Goal: Check status: Check status

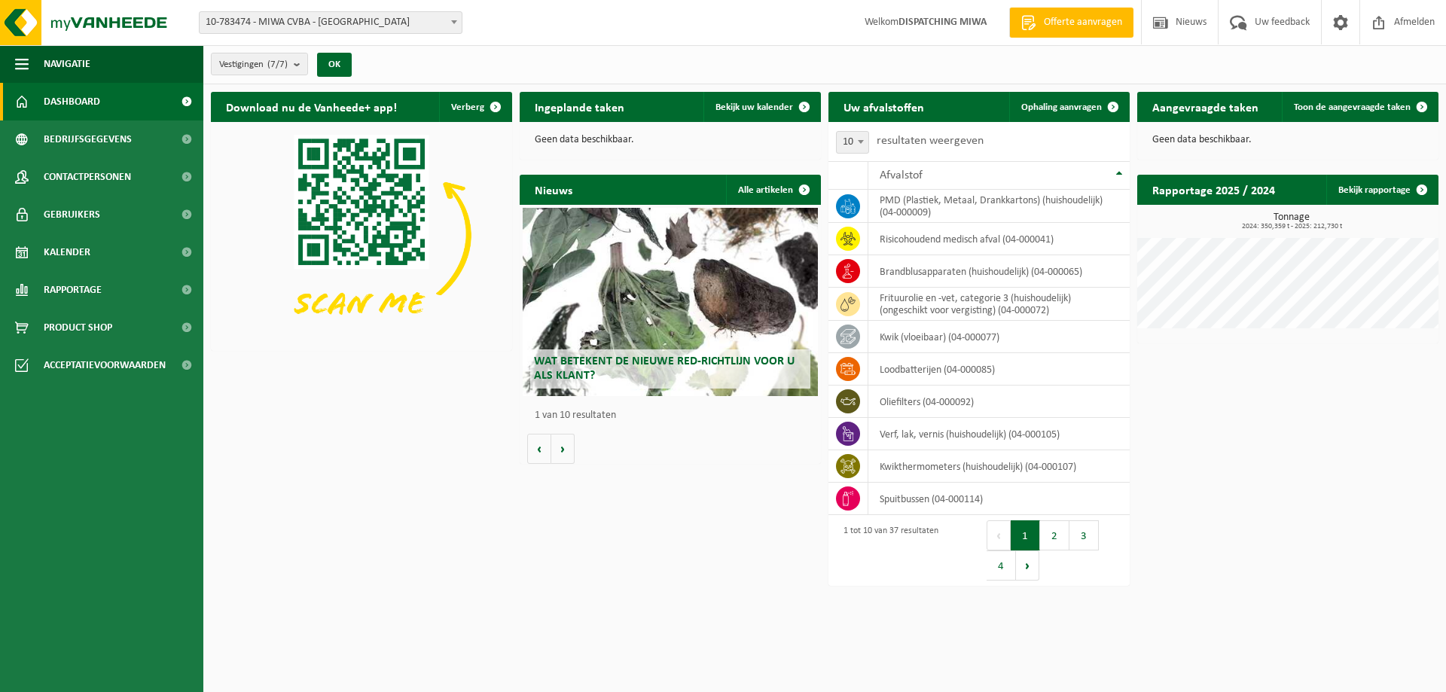
click at [453, 23] on b at bounding box center [454, 22] width 6 height 4
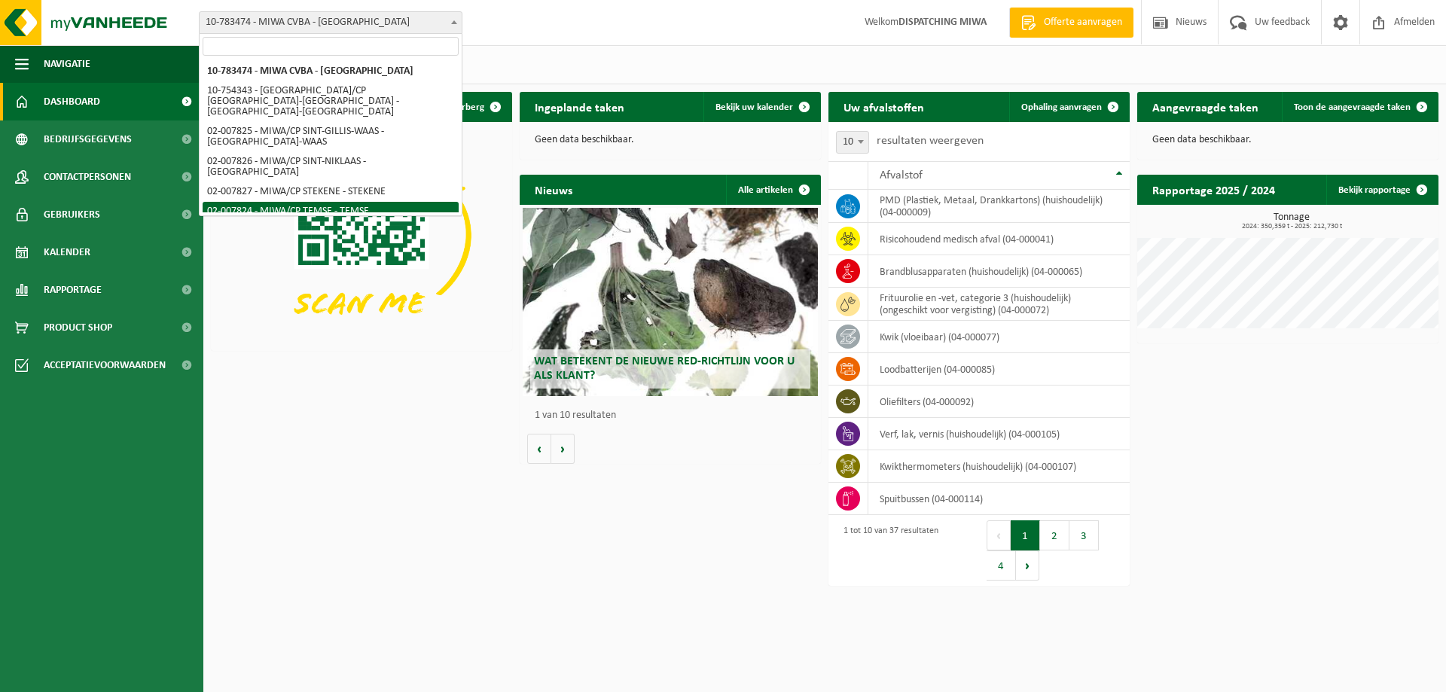
select select "27797"
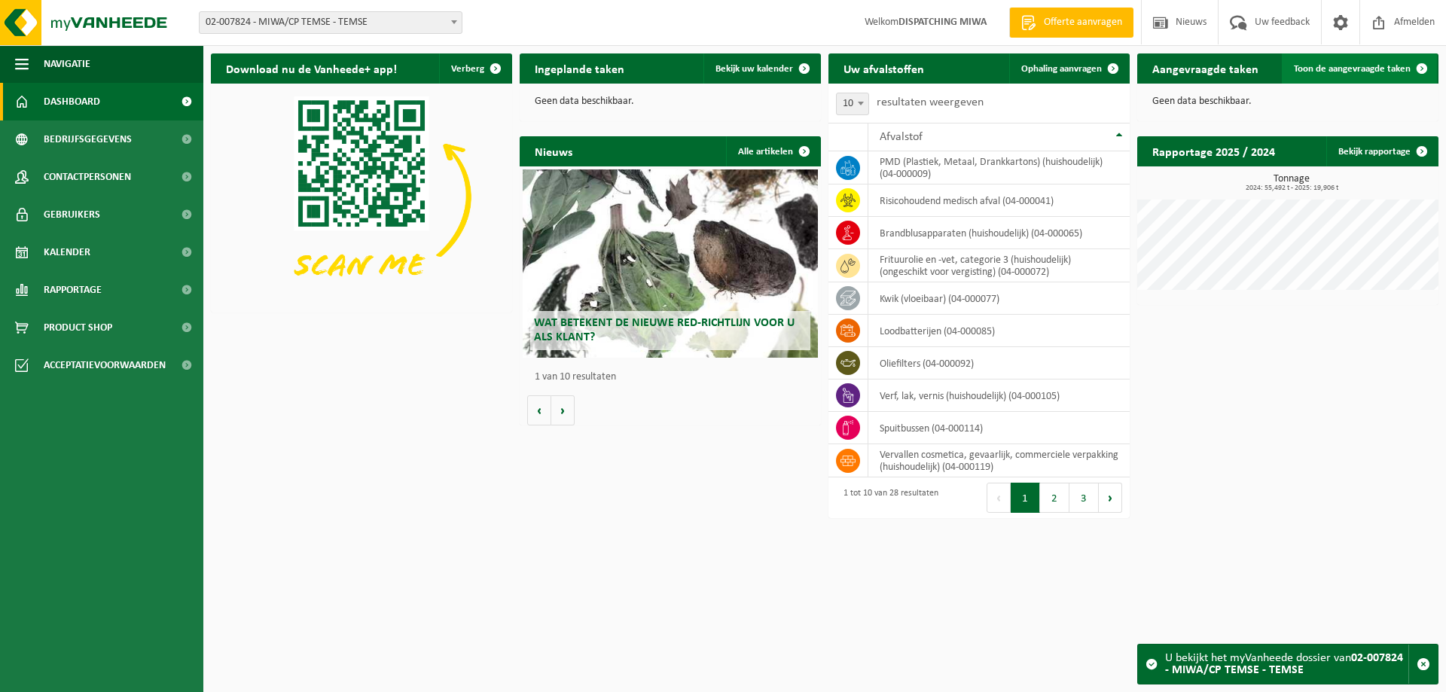
click at [1325, 66] on span "Toon de aangevraagde taken" at bounding box center [1352, 69] width 117 height 10
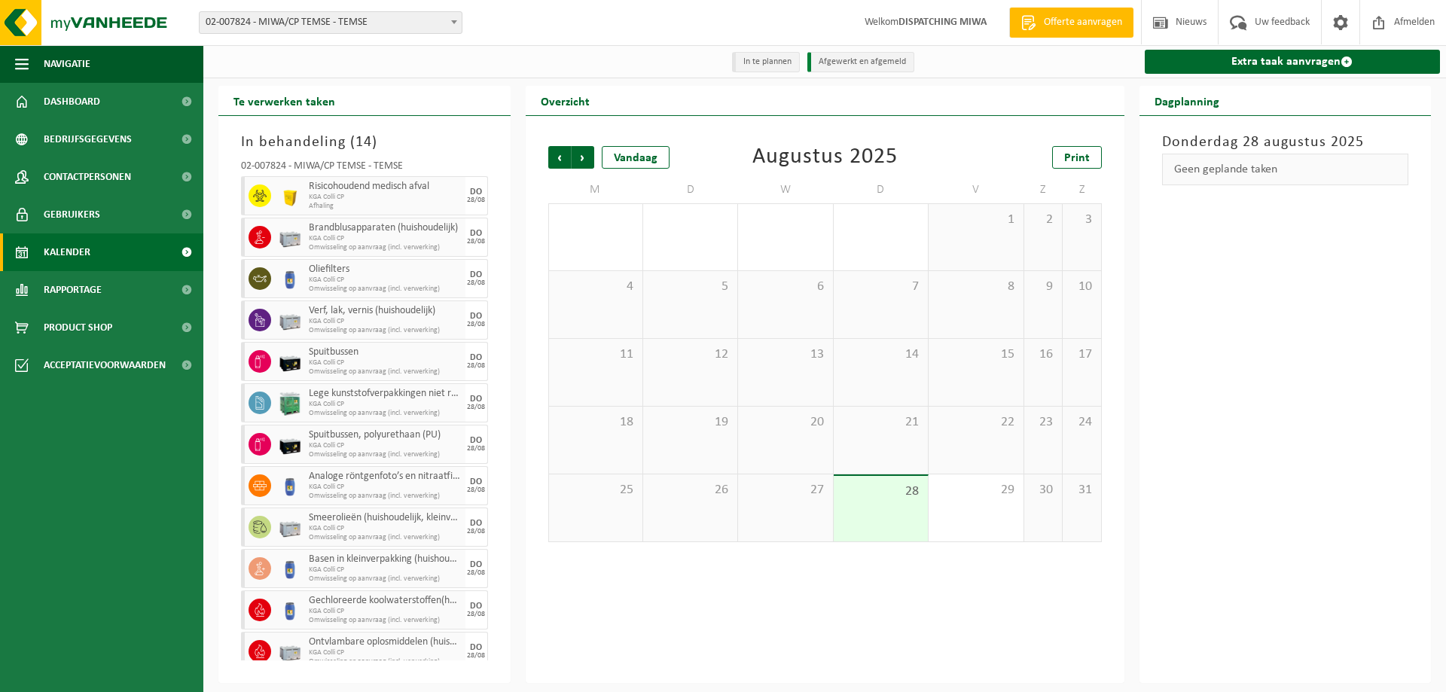
click at [886, 506] on div "28" at bounding box center [881, 509] width 94 height 66
